Goal: Contribute content: Add original content to the website for others to see

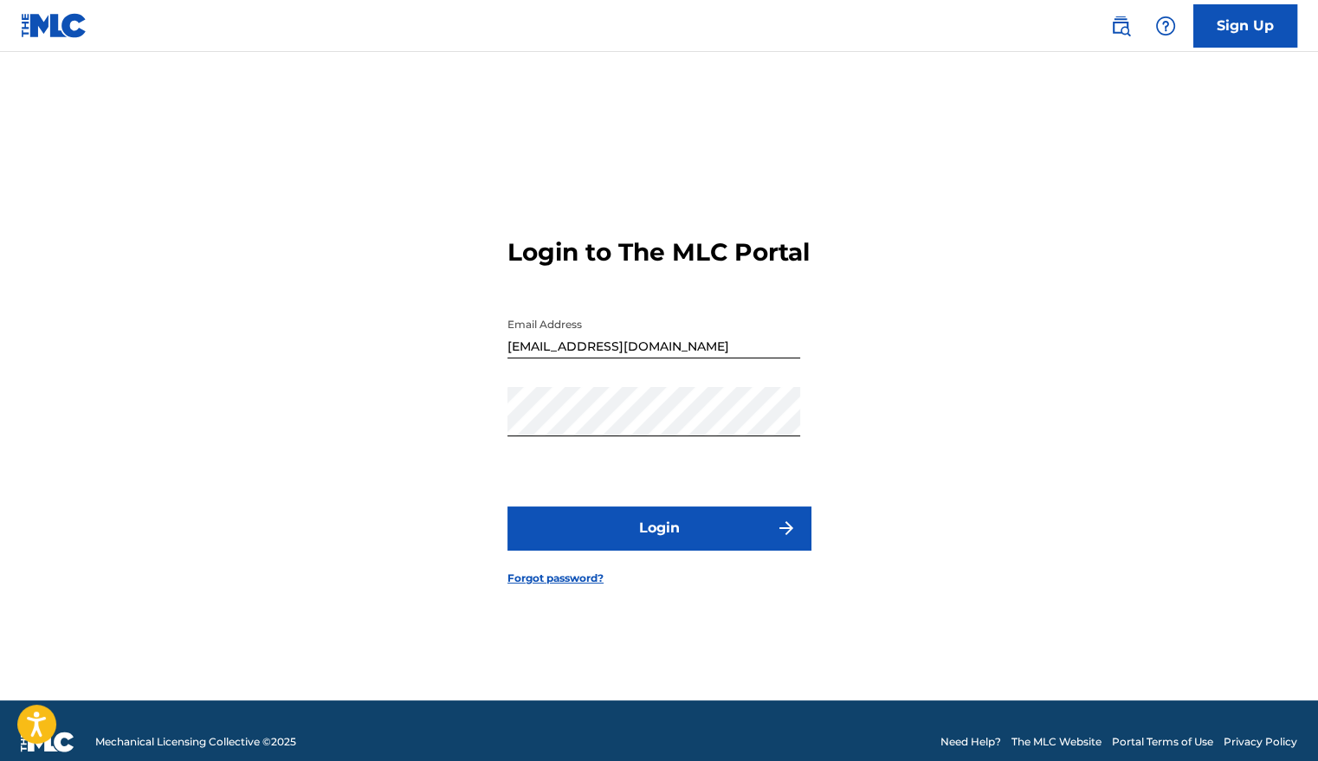
click at [589, 533] on button "Login" at bounding box center [658, 528] width 303 height 43
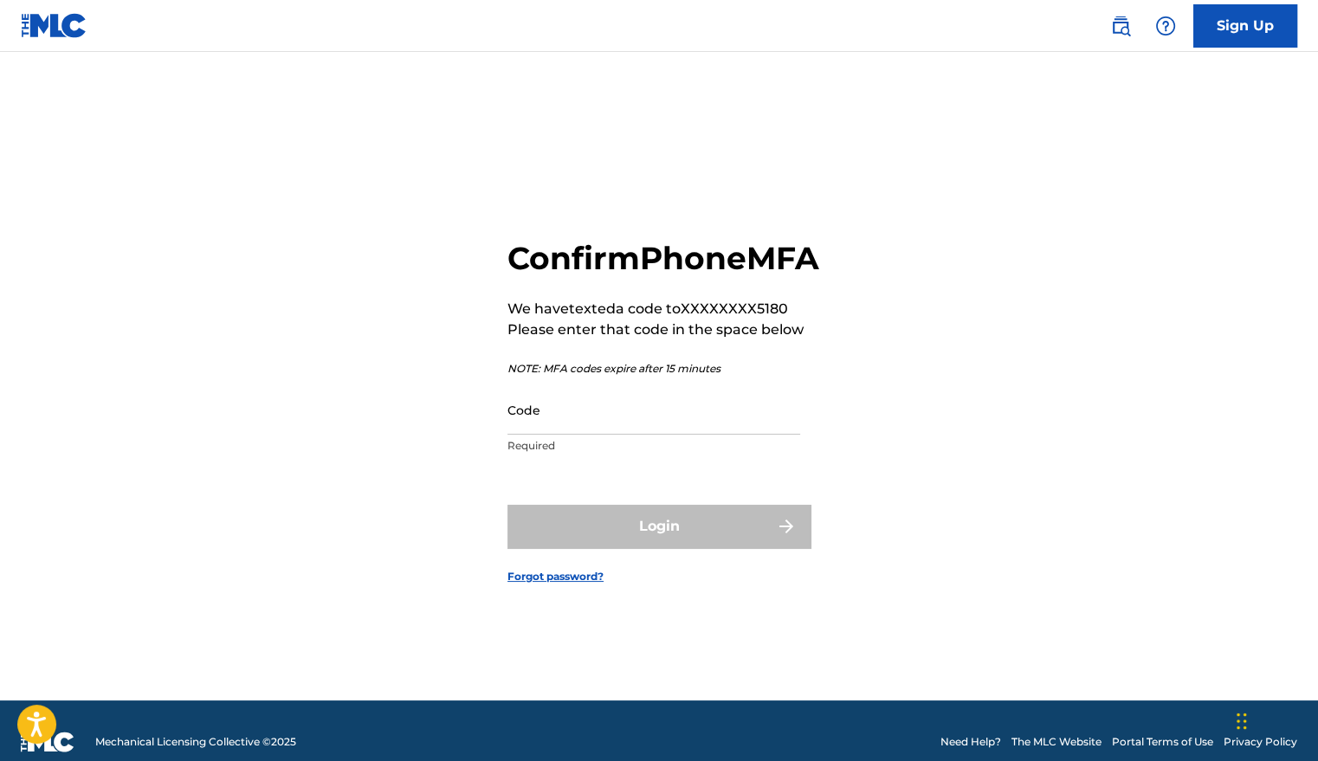
click at [624, 435] on input "Code" at bounding box center [653, 409] width 293 height 49
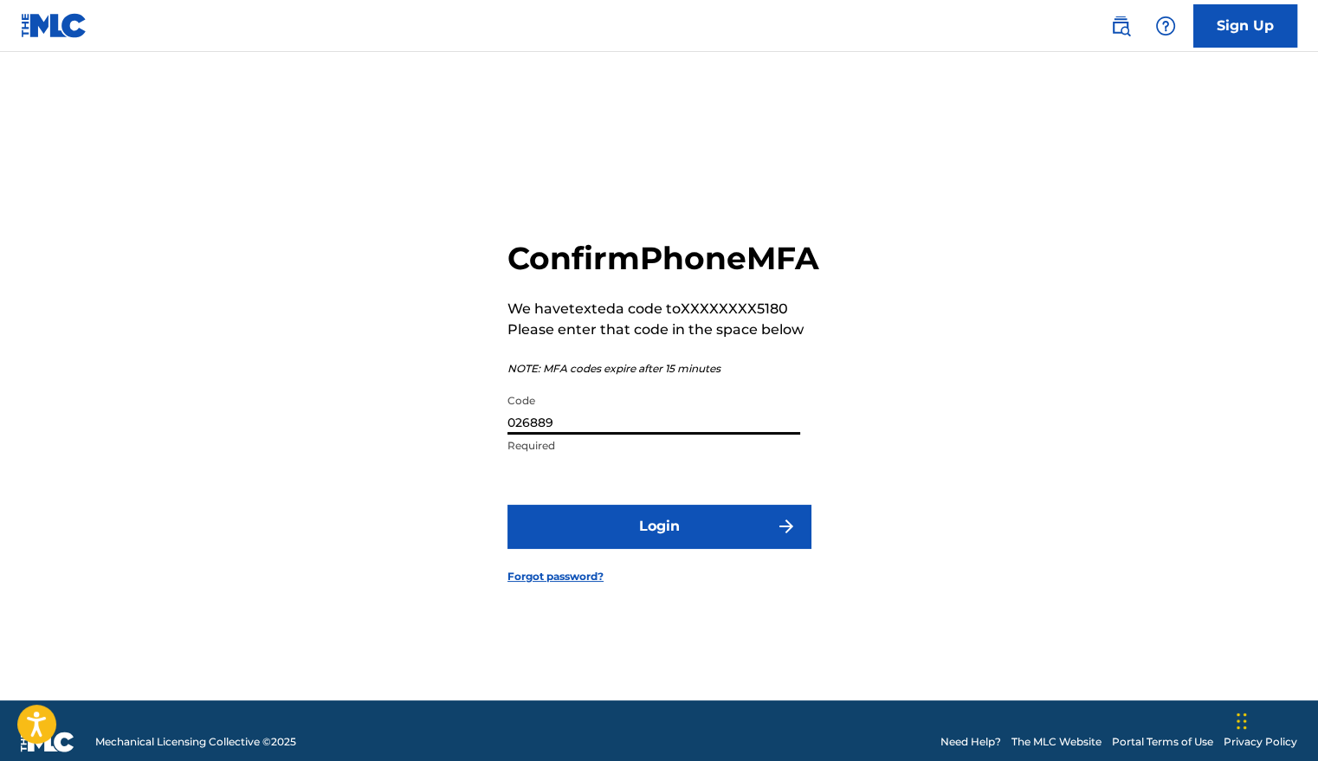
type input "026889"
click at [626, 529] on button "Login" at bounding box center [658, 526] width 303 height 43
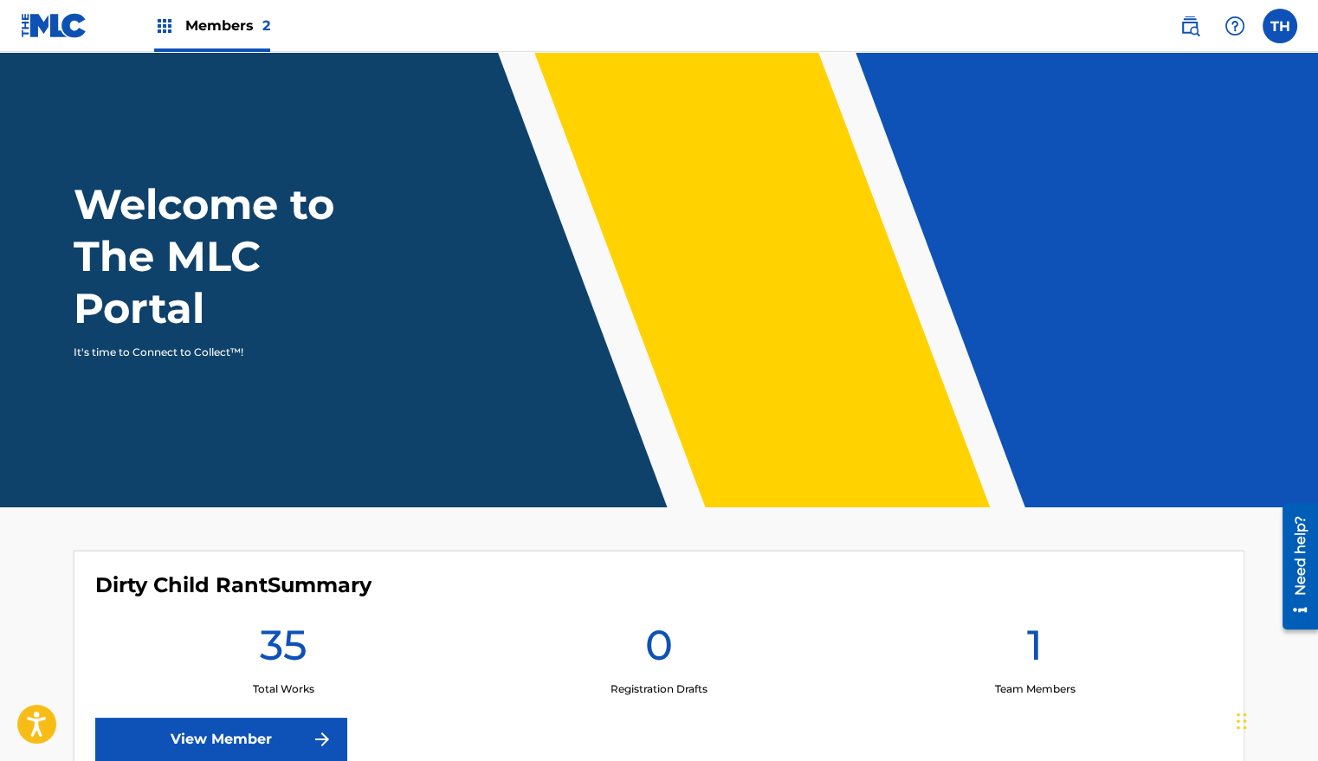
click at [260, 736] on link "View Member" at bounding box center [220, 739] width 251 height 43
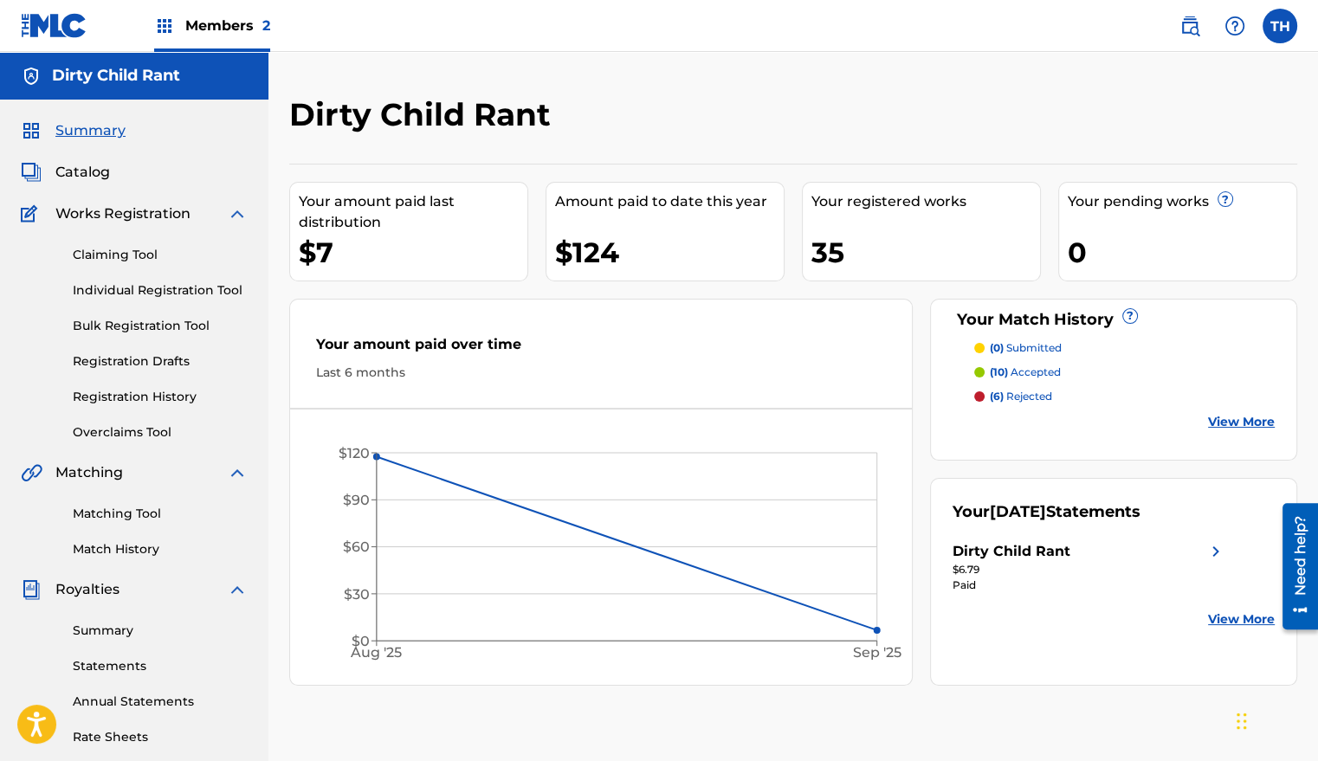
drag, startPoint x: 1207, startPoint y: 426, endPoint x: 996, endPoint y: 389, distance: 214.6
click at [996, 389] on p "(6) rejected" at bounding box center [1021, 397] width 62 height 16
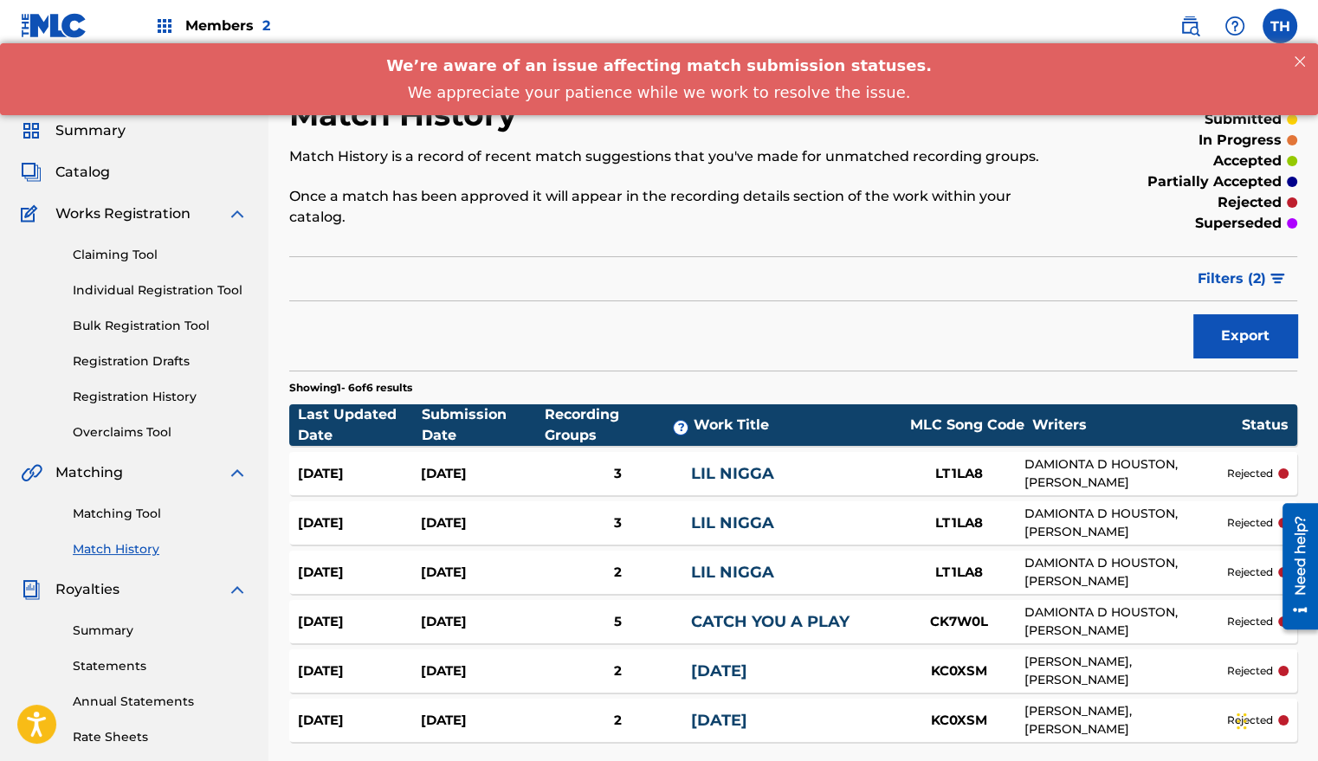
click at [84, 161] on div "Summary Catalog Works Registration Claiming Tool Individual Registration Tool B…" at bounding box center [134, 545] width 268 height 891
click at [84, 158] on div "Summary Catalog Works Registration Claiming Tool Individual Registration Tool B…" at bounding box center [134, 545] width 268 height 891
click at [90, 164] on span "Catalog" at bounding box center [82, 172] width 55 height 21
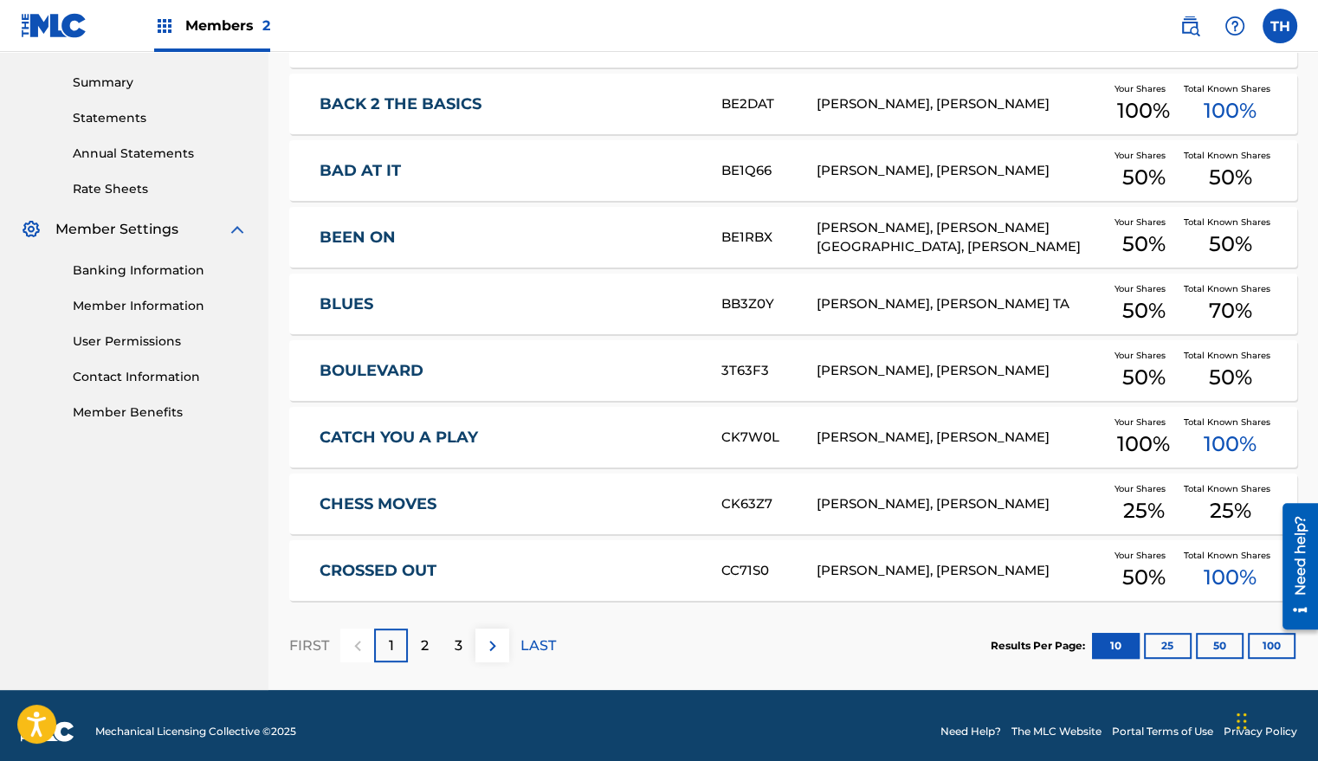
scroll to position [559, 0]
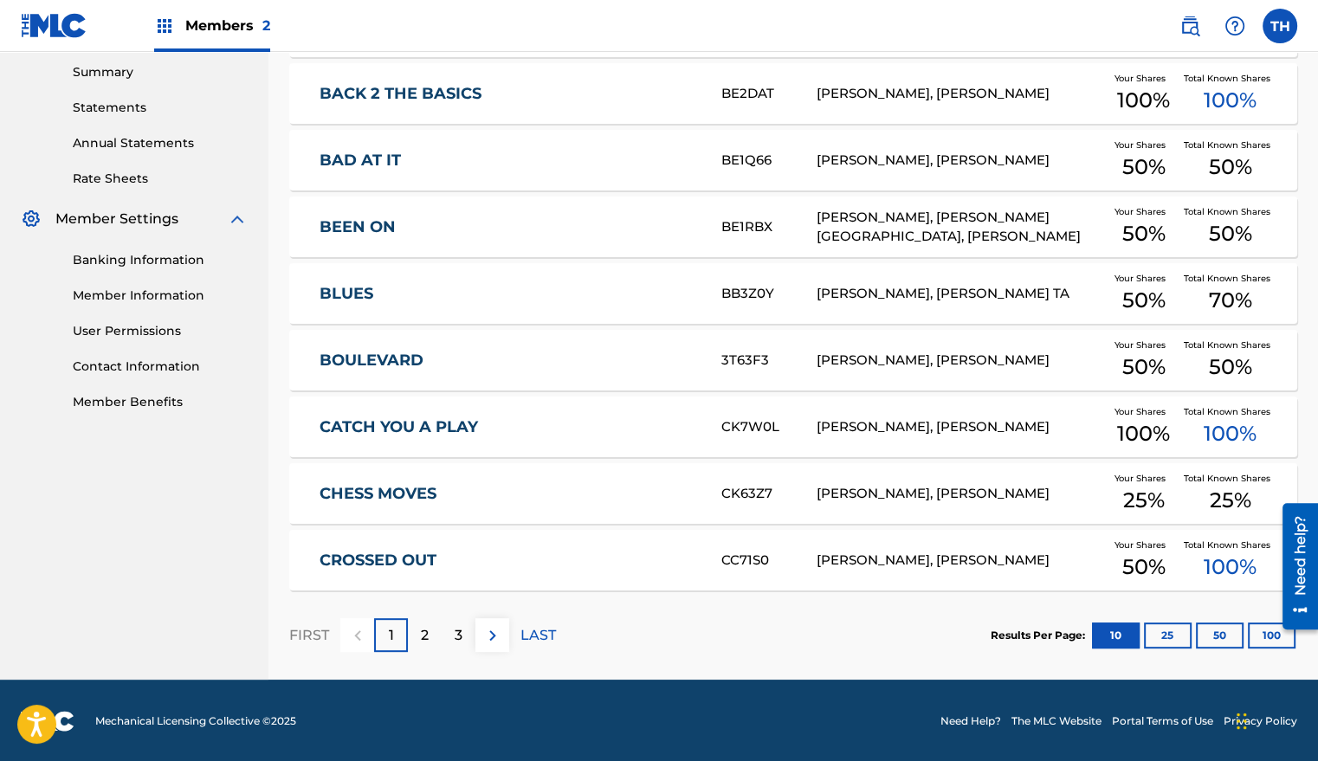
click at [425, 630] on p "2" at bounding box center [425, 635] width 8 height 21
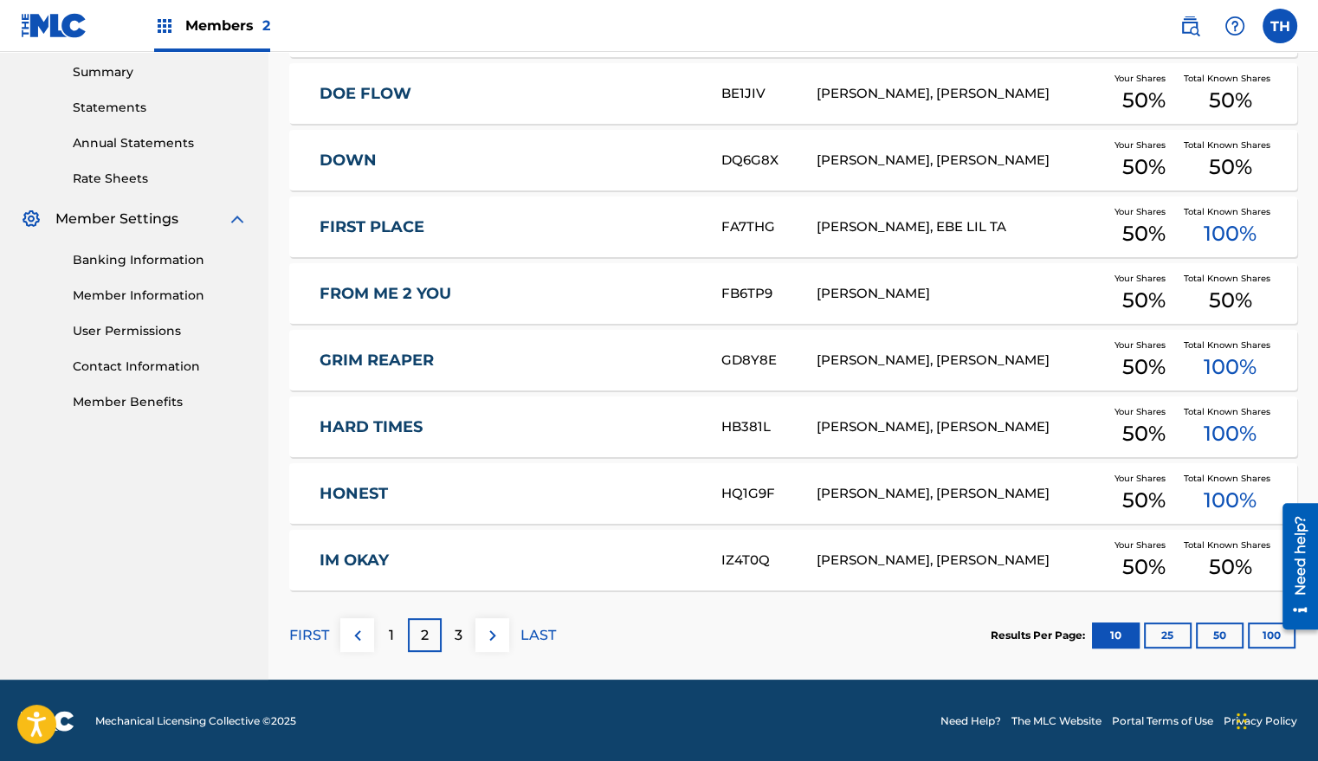
click at [1069, 551] on div "[PERSON_NAME], [PERSON_NAME]" at bounding box center [961, 561] width 288 height 20
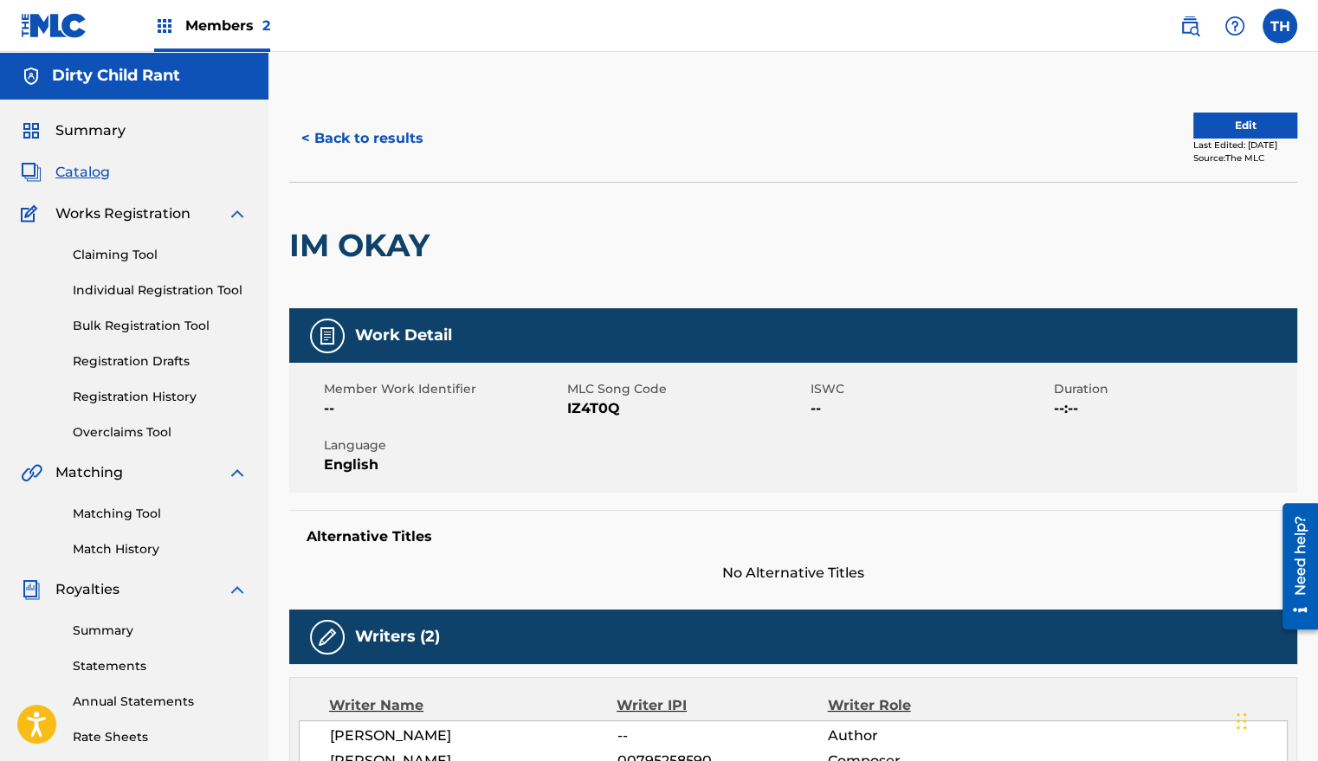
drag, startPoint x: 1316, startPoint y: 148, endPoint x: 1319, endPoint y: 246, distance: 97.9
click at [1317, 246] on html "Accessibility Screen-Reader Guide, Feedback, and Issue Reporting | New window C…" at bounding box center [659, 380] width 1318 height 761
click at [1315, 240] on div "< Back to results Edit Last Edited: [DATE] Source: The MLC IM OKAY Work Detail …" at bounding box center [793, 649] width 1050 height 1108
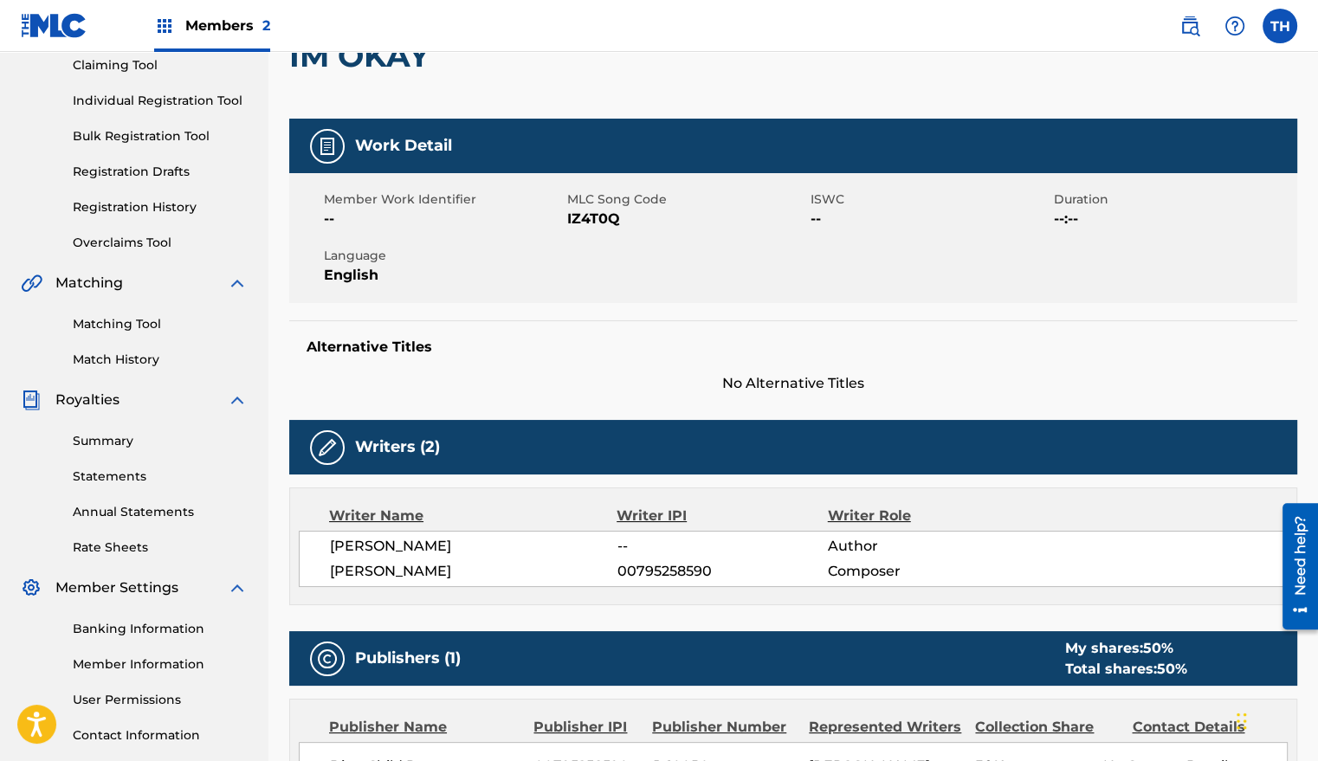
scroll to position [61, 0]
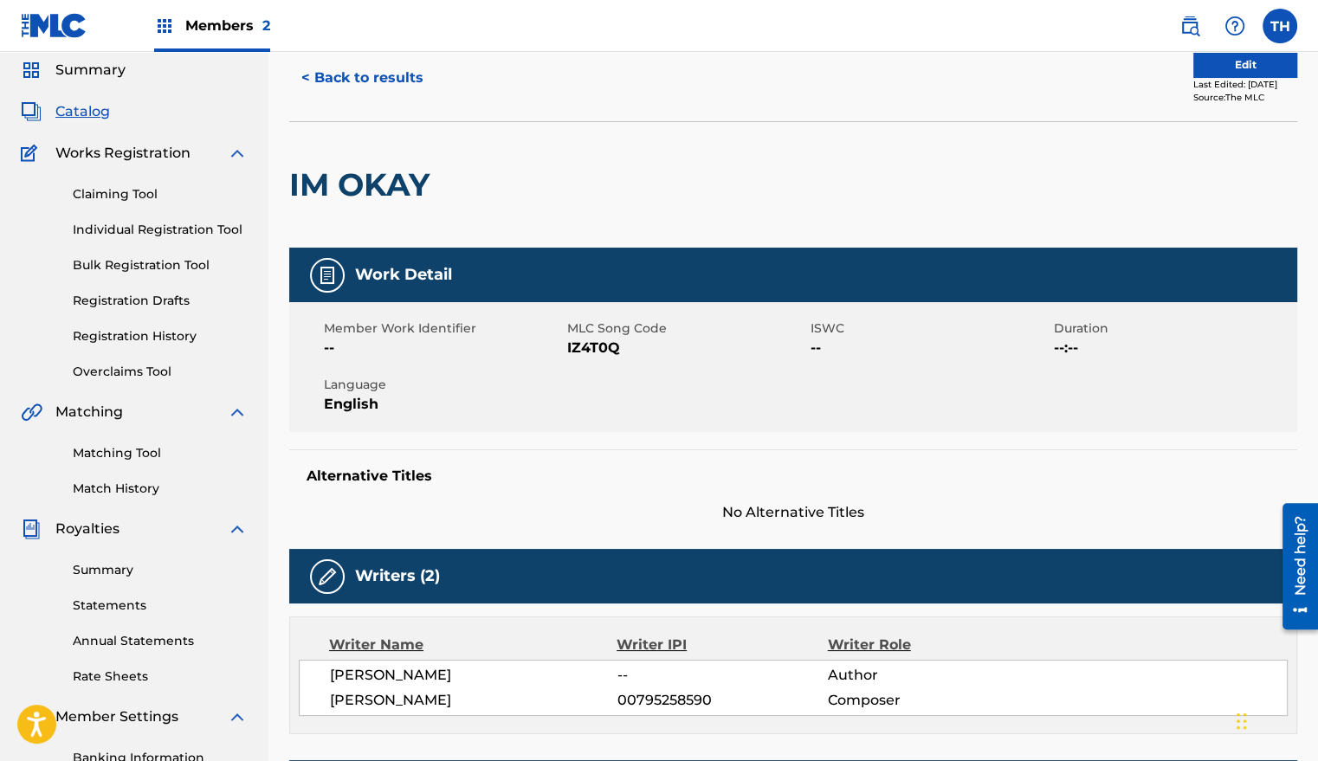
click at [1227, 59] on button "Edit" at bounding box center [1245, 65] width 104 height 26
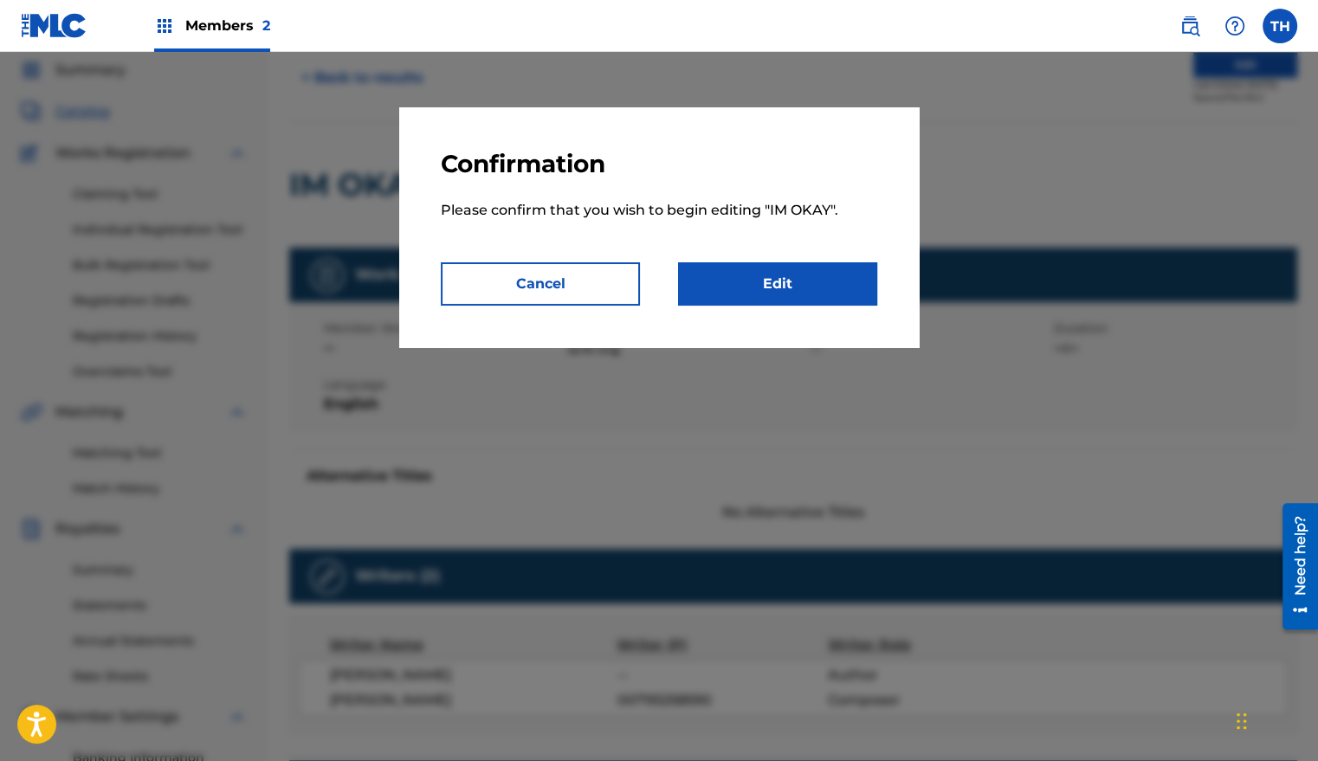
click at [841, 273] on link "Edit" at bounding box center [777, 283] width 199 height 43
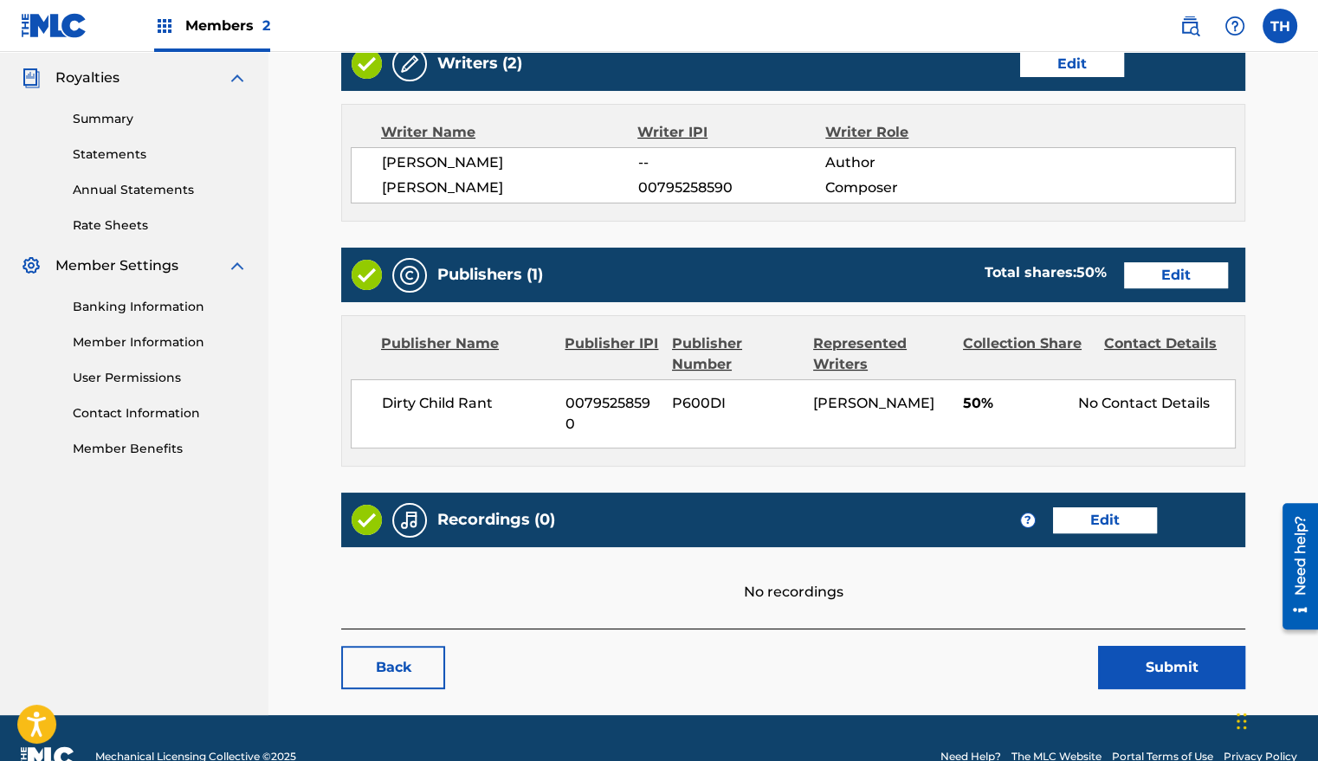
scroll to position [531, 0]
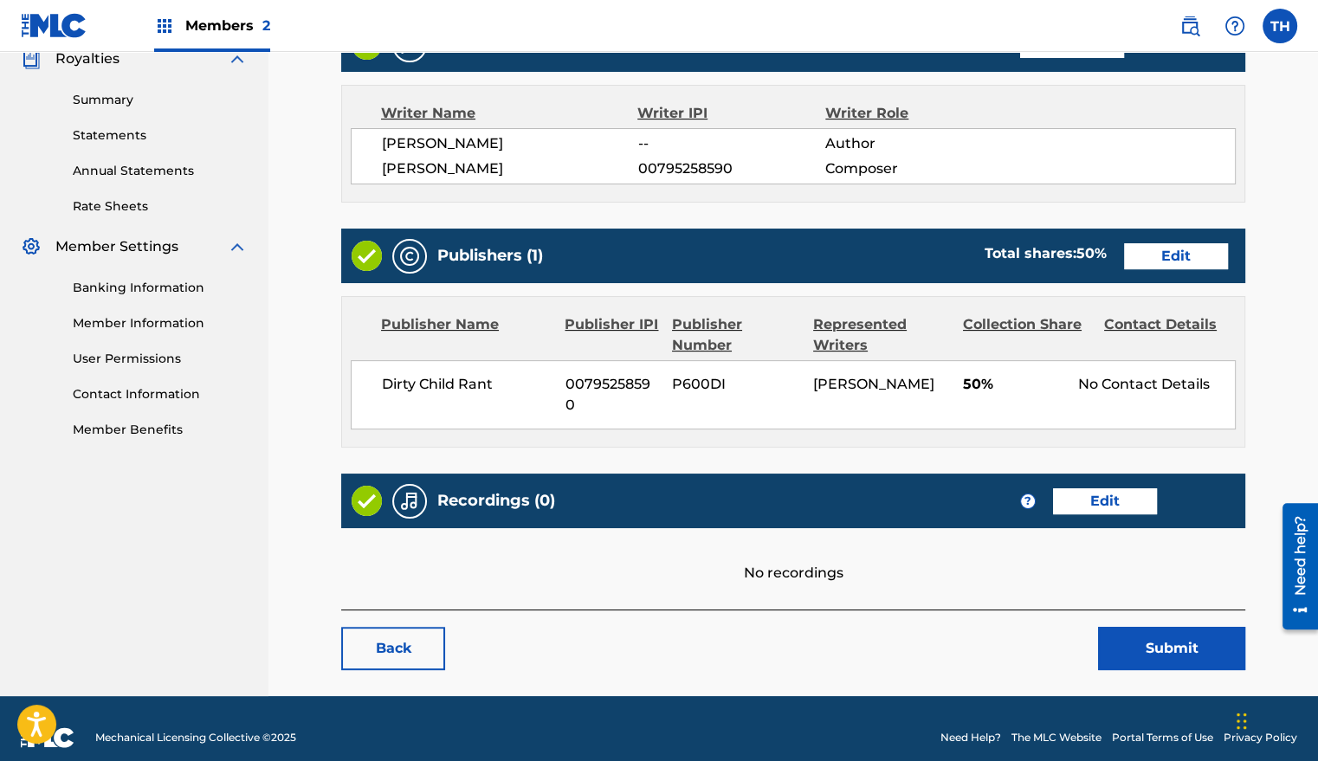
click at [1118, 502] on link "Edit" at bounding box center [1105, 501] width 104 height 26
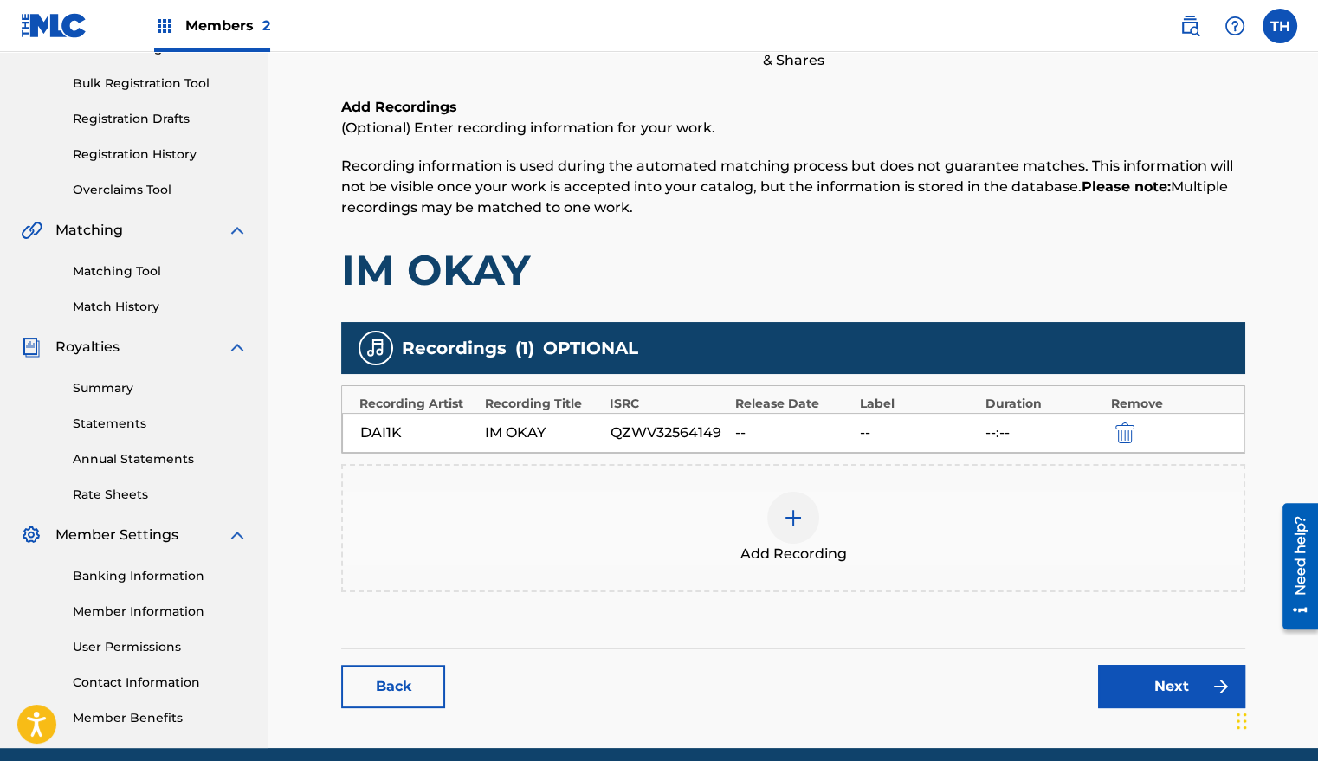
scroll to position [245, 0]
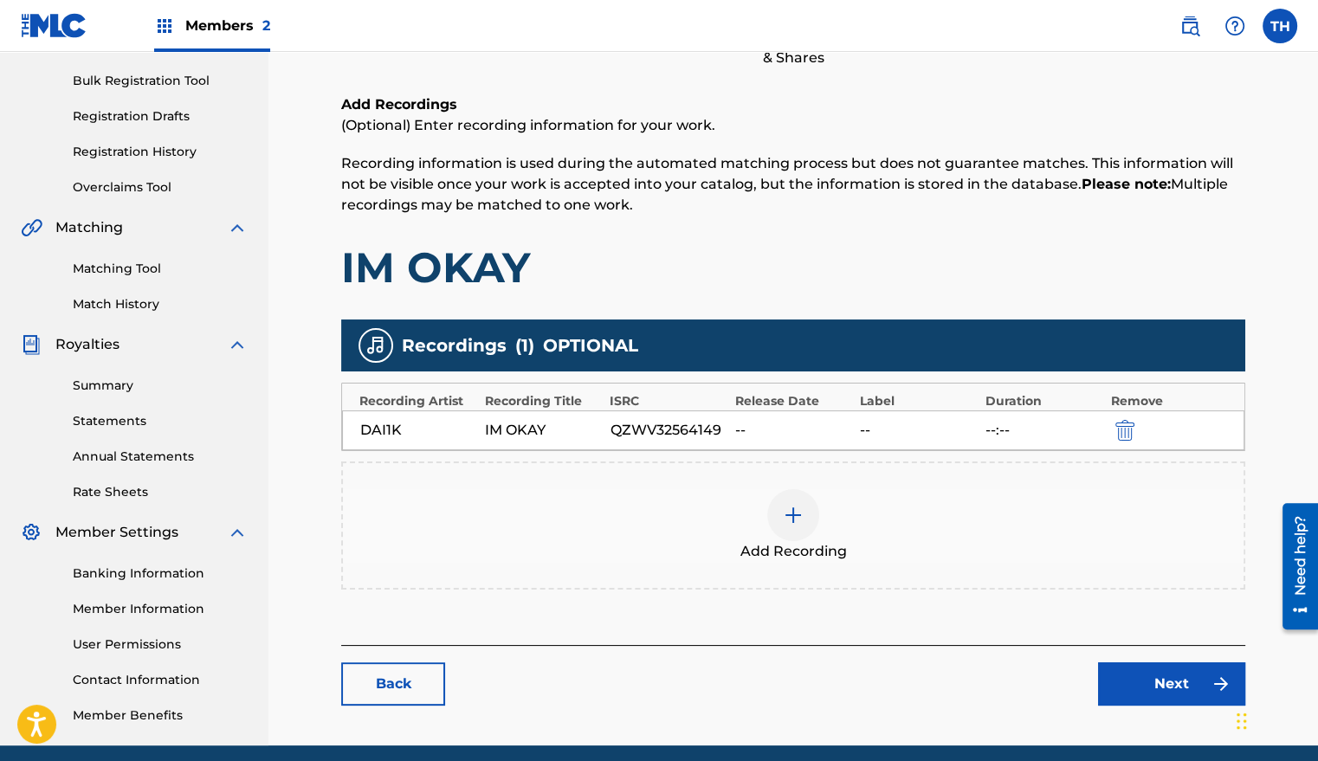
click at [779, 517] on div at bounding box center [793, 515] width 52 height 52
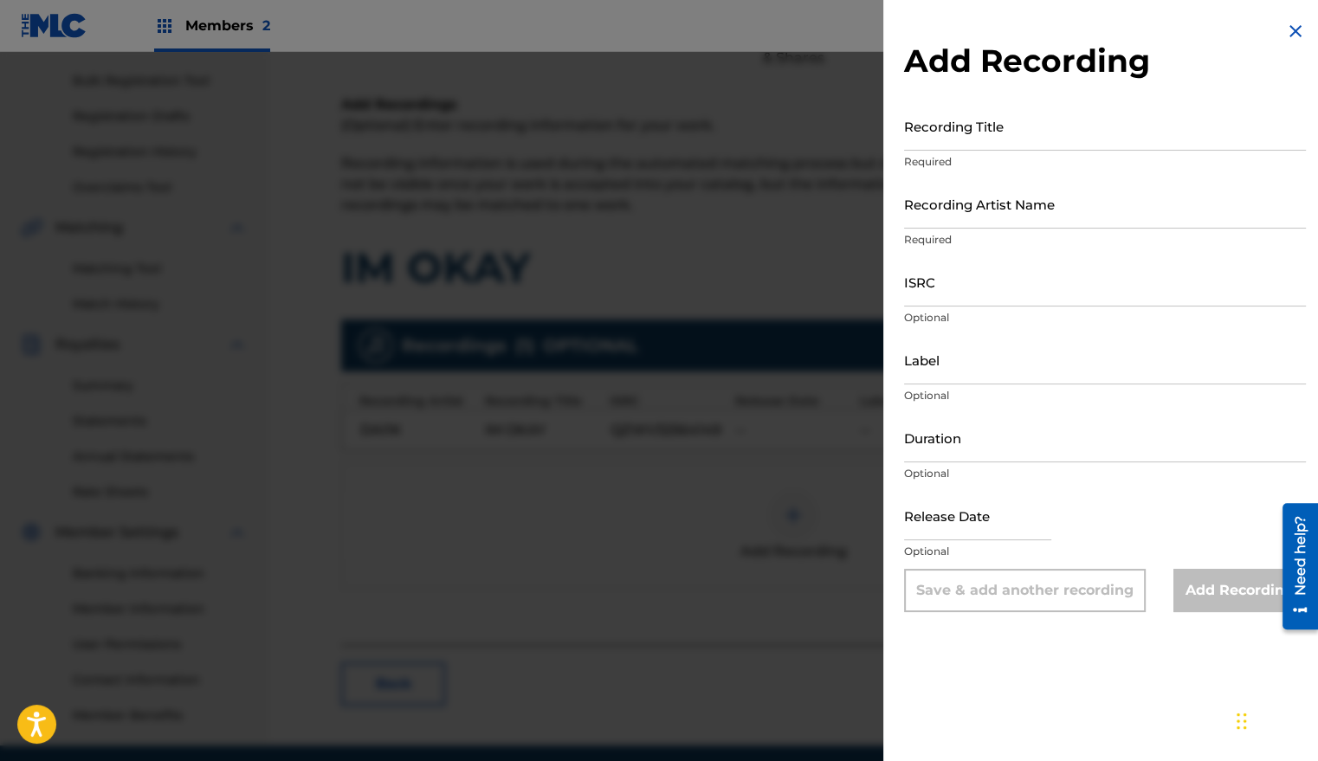
click at [1017, 293] on input "ISRC" at bounding box center [1105, 281] width 402 height 49
paste input "QZWV32564149"
type input "QZWV32564149"
click at [1025, 196] on input "Recording Artist Name" at bounding box center [1105, 203] width 402 height 49
type input "Dai1k"
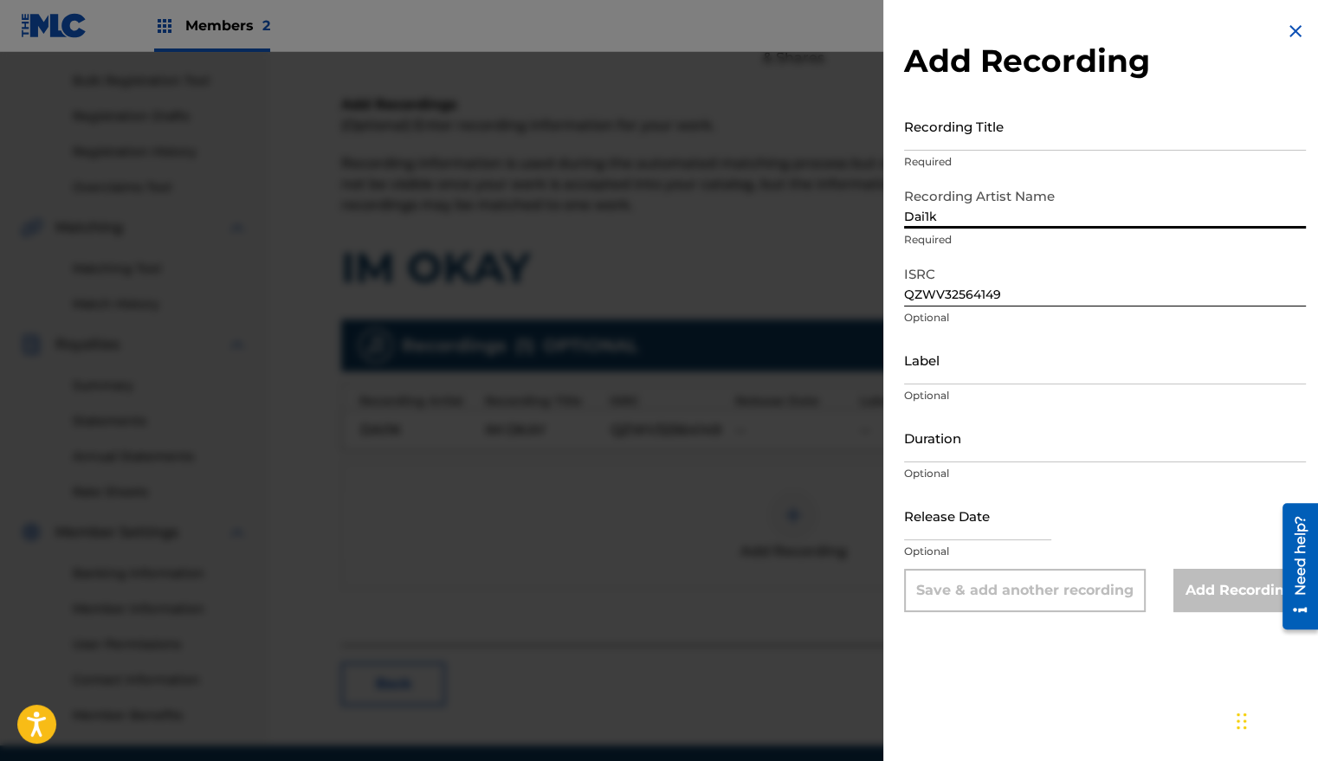
click at [1044, 128] on input "Recording Title" at bounding box center [1105, 125] width 402 height 49
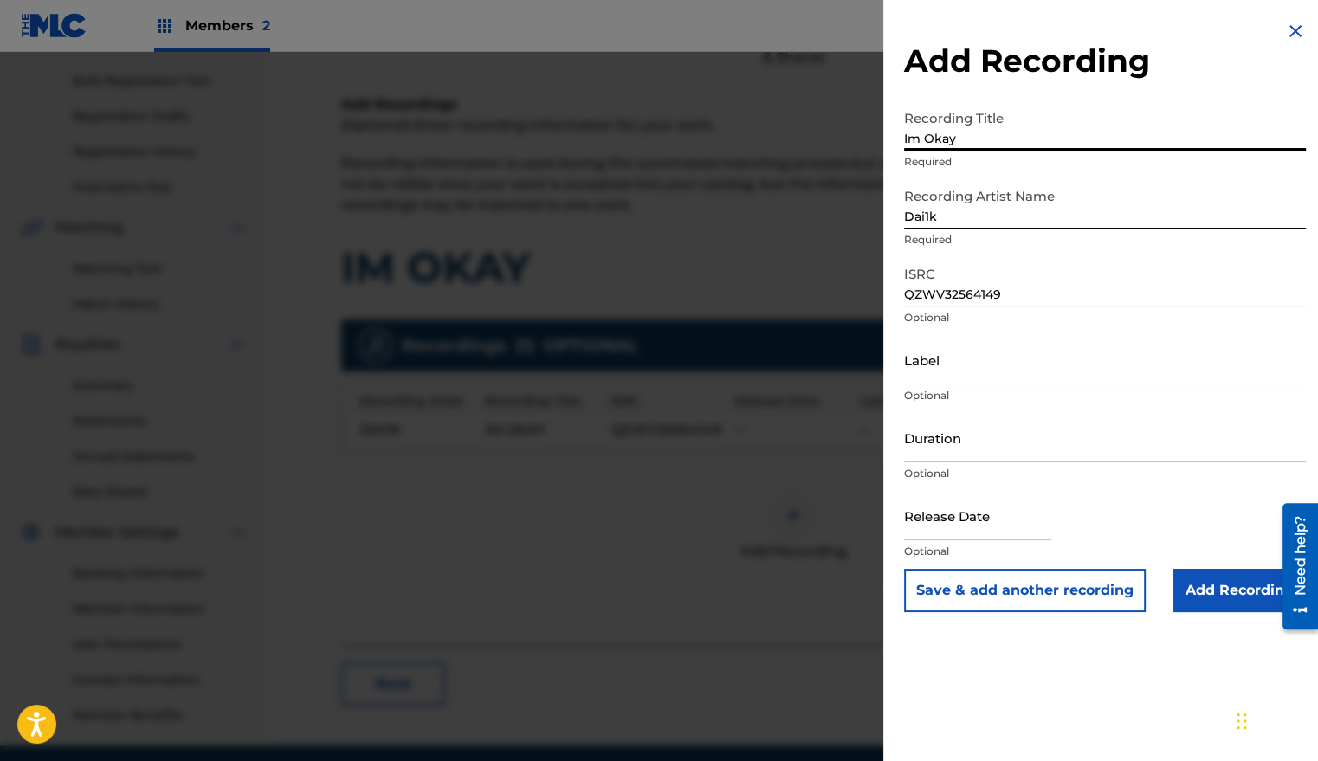
type input "Im Okay"
click at [1206, 583] on input "Add Recording" at bounding box center [1239, 590] width 132 height 43
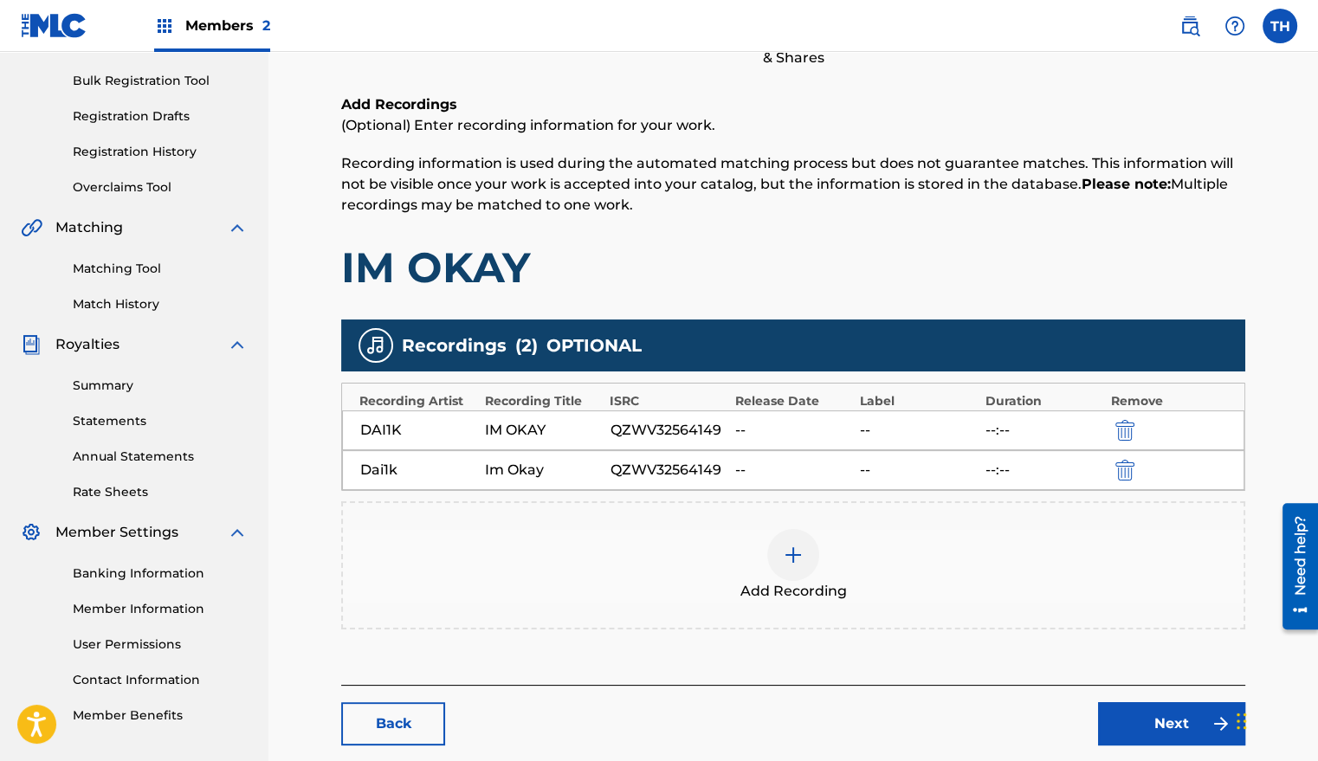
click at [1128, 455] on div "Dai1k Im Okay QZWV32564149 -- -- --:--" at bounding box center [793, 470] width 902 height 40
click at [1127, 416] on div "DAI1K IM OKAY QZWV32564149 -- -- --:--" at bounding box center [793, 430] width 902 height 40
click at [1132, 423] on img "submit" at bounding box center [1124, 430] width 19 height 21
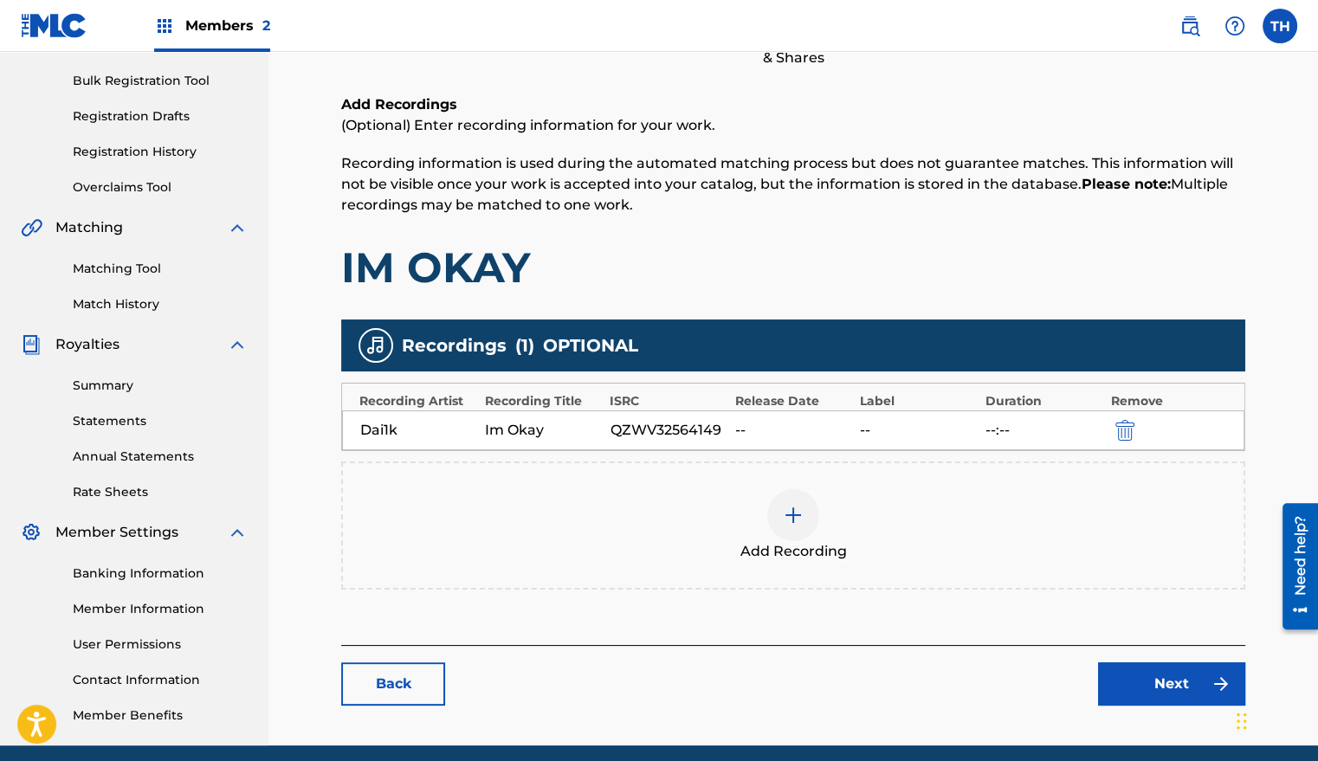
click at [249, 28] on span "Members 2" at bounding box center [227, 26] width 85 height 20
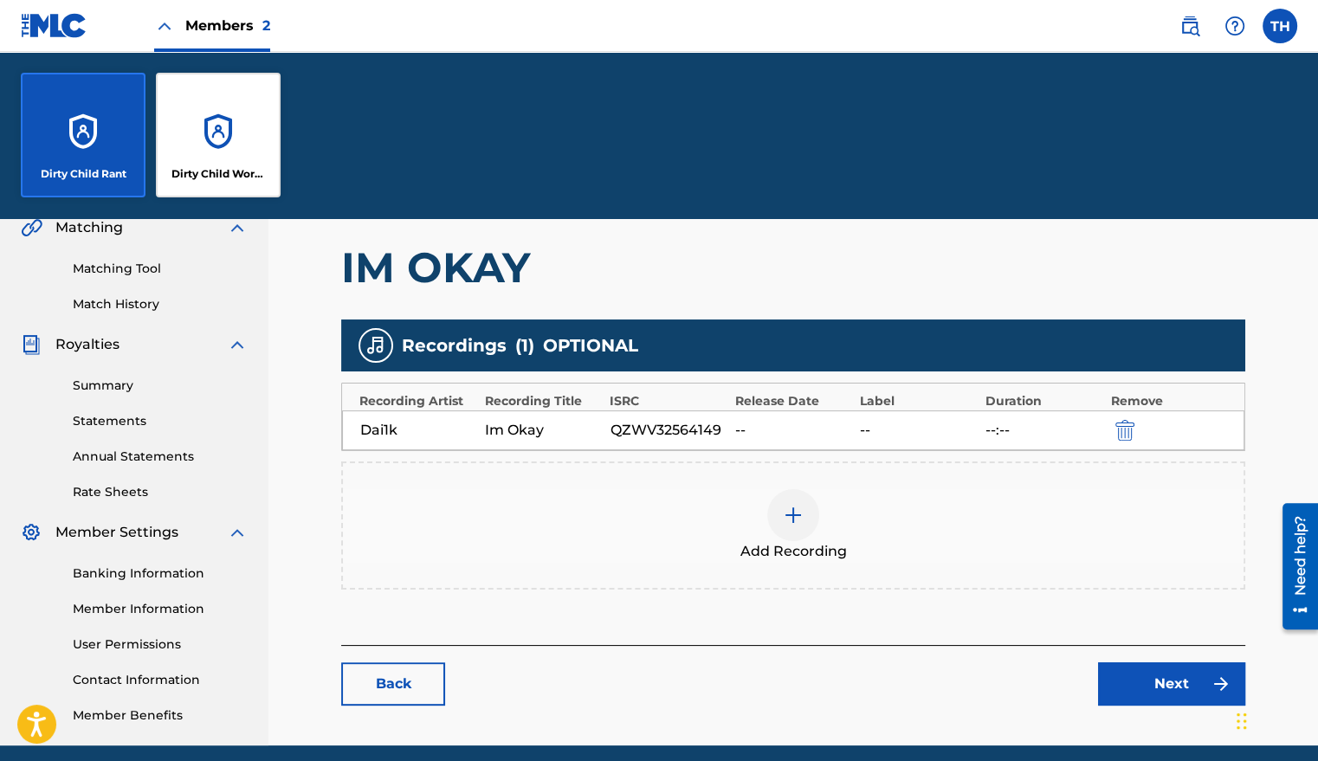
click at [435, 35] on nav "Members 2 TH TH [PERSON_NAME] [EMAIL_ADDRESS][DOMAIN_NAME] Notification Prefere…" at bounding box center [659, 26] width 1318 height 52
